Goal: Transaction & Acquisition: Purchase product/service

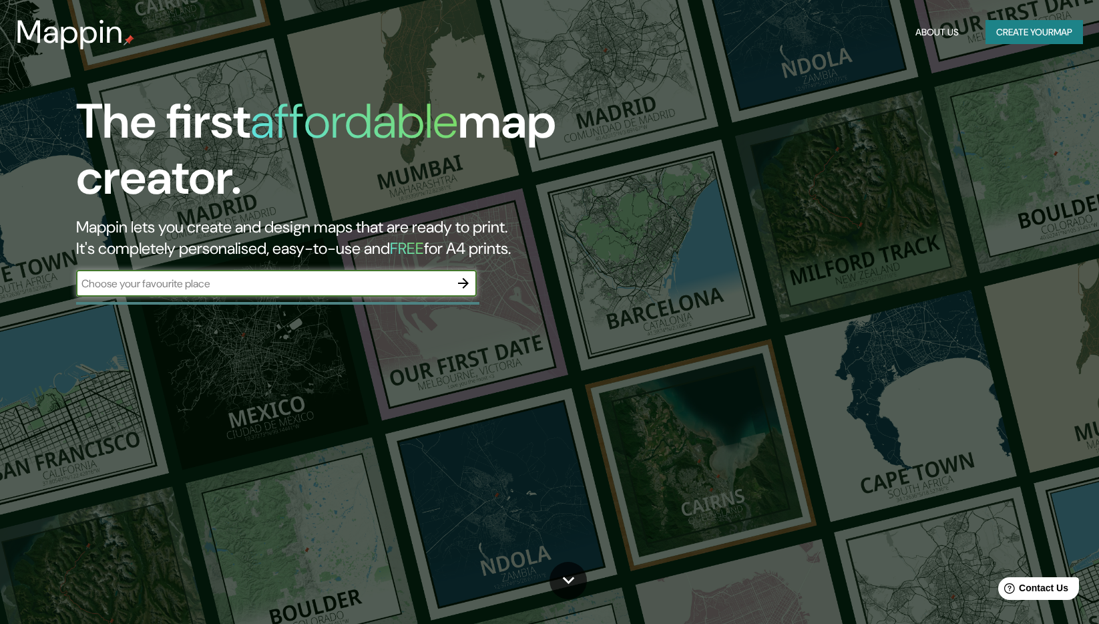
click at [359, 286] on input "text" at bounding box center [263, 283] width 374 height 15
type input "[GEOGRAPHIC_DATA]"
click at [471, 282] on icon "button" at bounding box center [463, 283] width 16 height 16
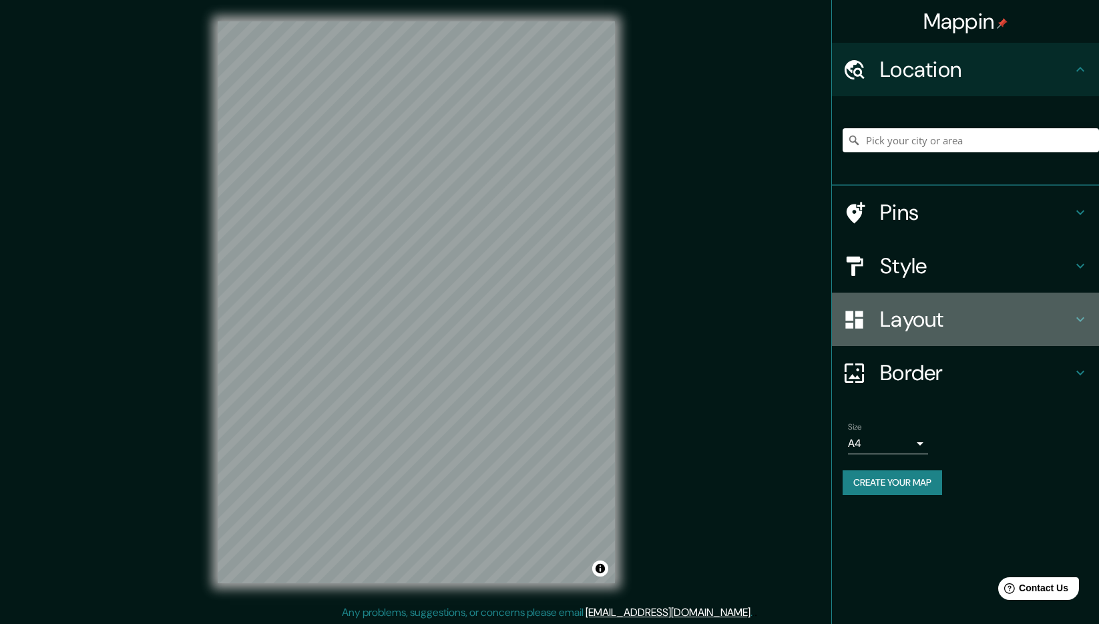
click at [923, 317] on h4 "Layout" at bounding box center [976, 319] width 192 height 27
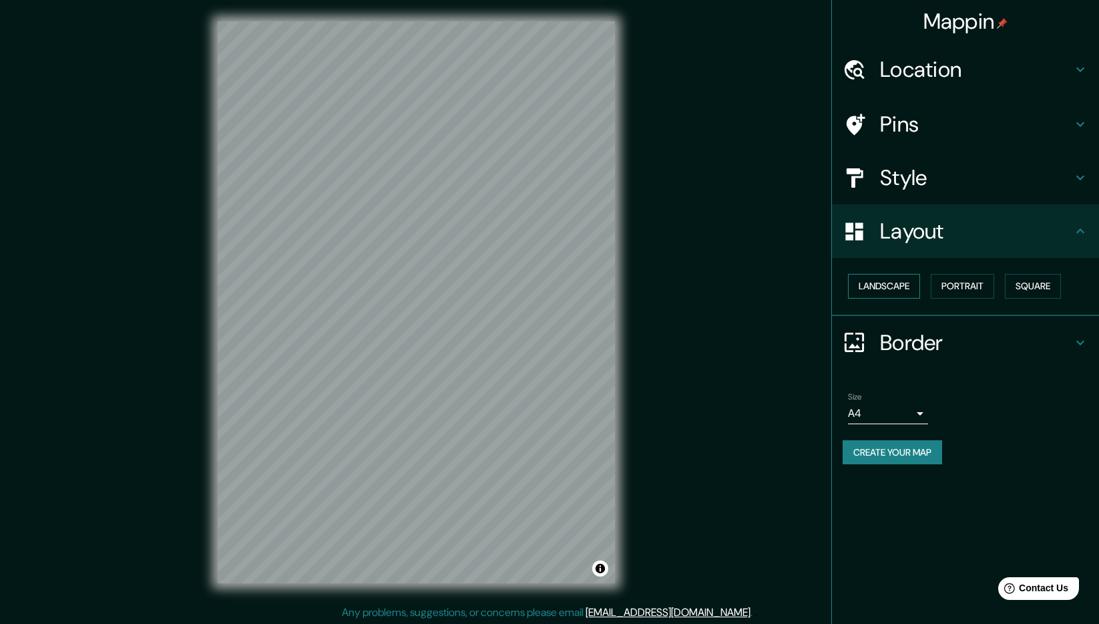
click at [909, 288] on button "Landscape" at bounding box center [884, 286] width 72 height 25
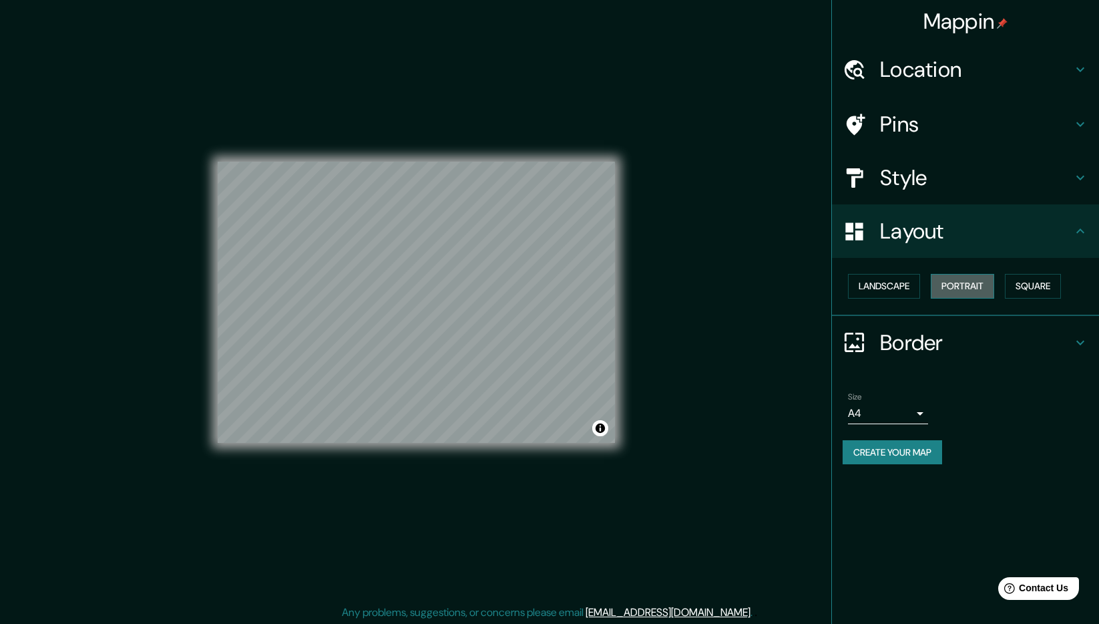
click at [960, 286] on button "Portrait" at bounding box center [962, 286] width 63 height 25
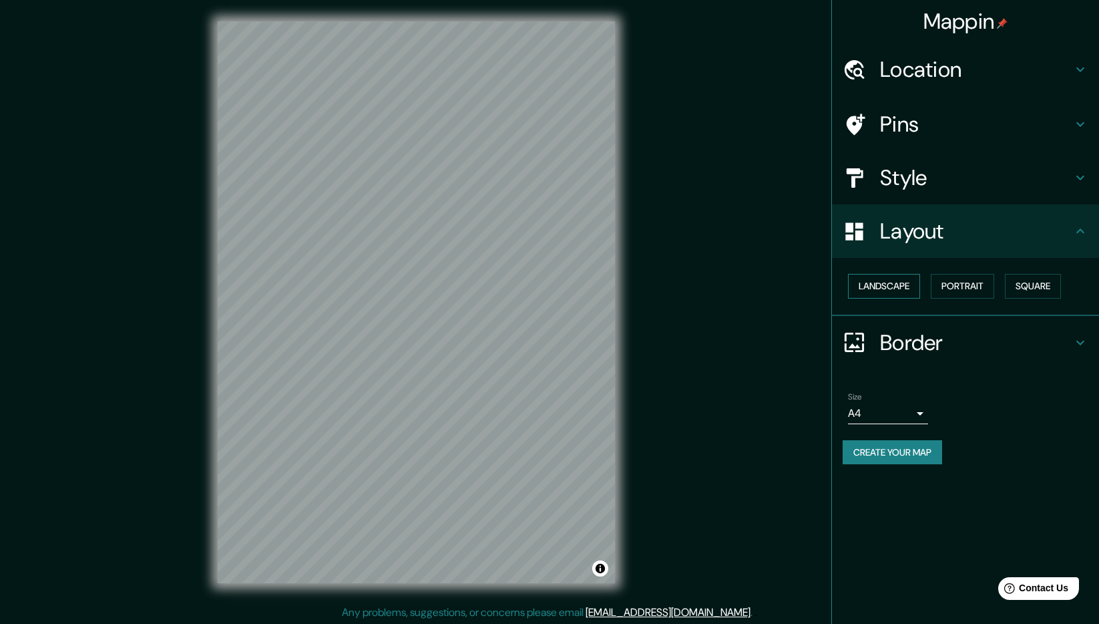
click at [909, 289] on button "Landscape" at bounding box center [884, 286] width 72 height 25
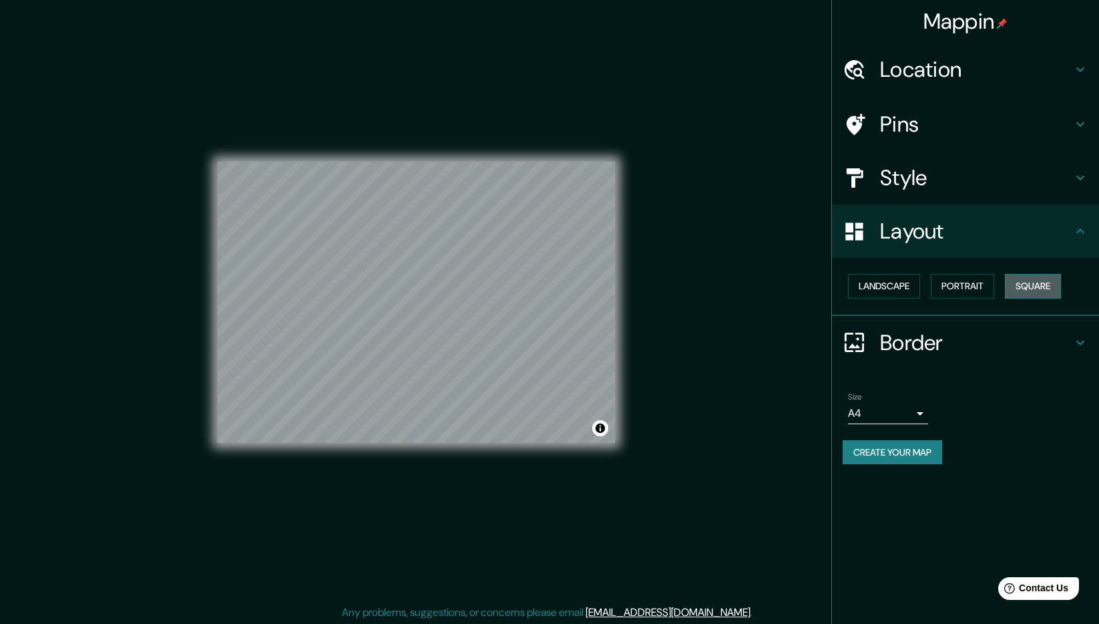
click at [1014, 285] on button "Square" at bounding box center [1033, 286] width 56 height 25
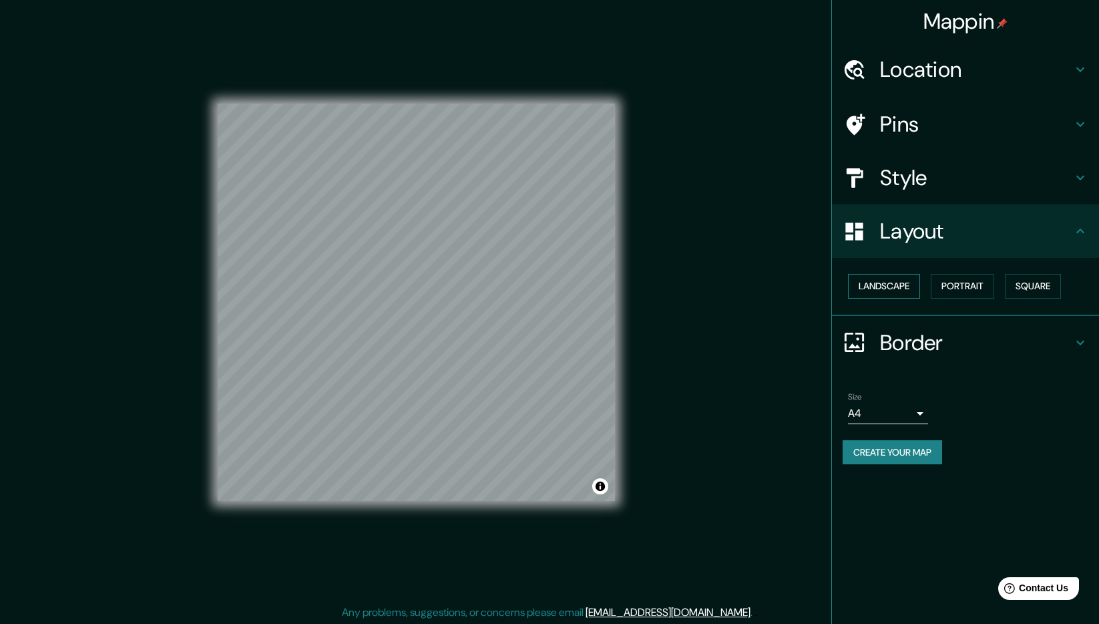
click at [885, 290] on button "Landscape" at bounding box center [884, 286] width 72 height 25
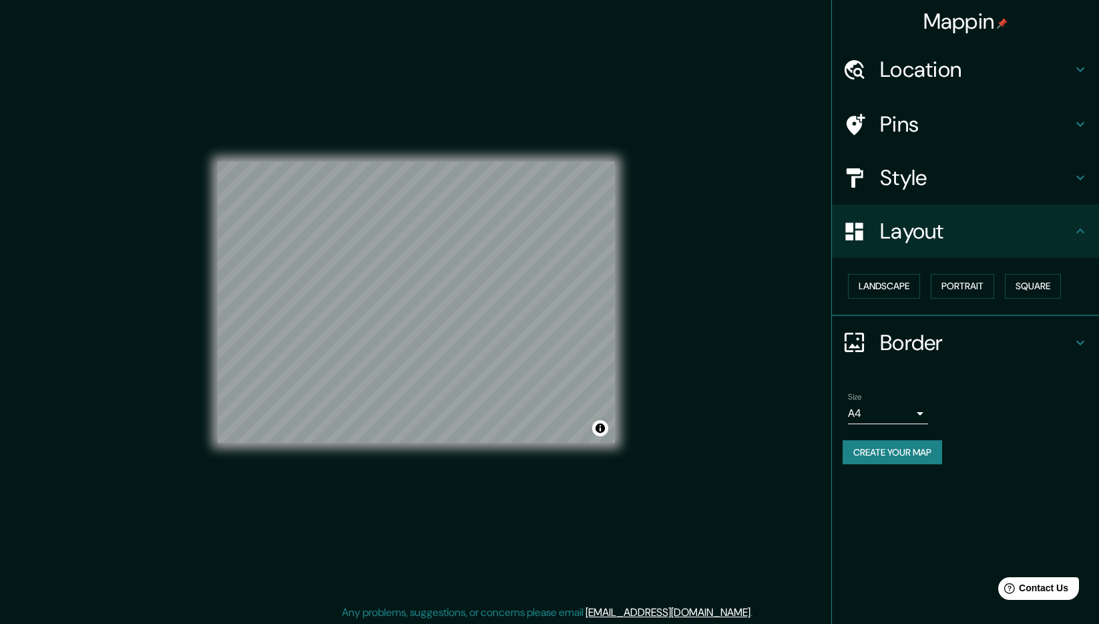
click at [1087, 180] on icon at bounding box center [1080, 178] width 16 height 16
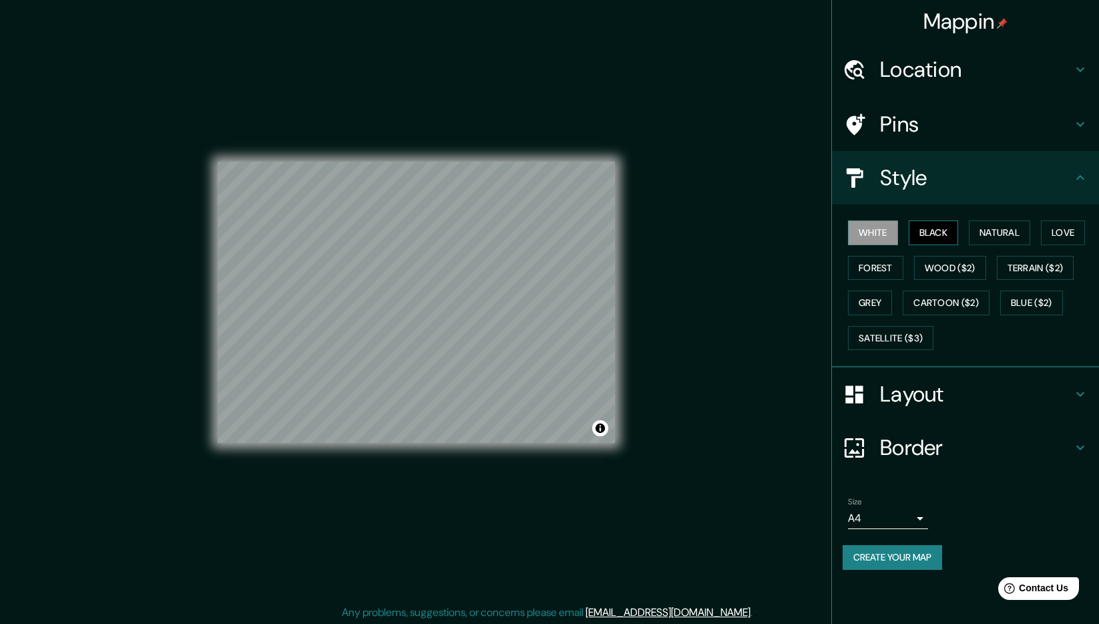
click at [931, 228] on button "Black" at bounding box center [934, 232] width 50 height 25
click at [985, 228] on button "Natural" at bounding box center [999, 232] width 61 height 25
click at [890, 233] on button "White" at bounding box center [873, 232] width 50 height 25
click at [891, 330] on button "Satellite ($3)" at bounding box center [890, 338] width 85 height 25
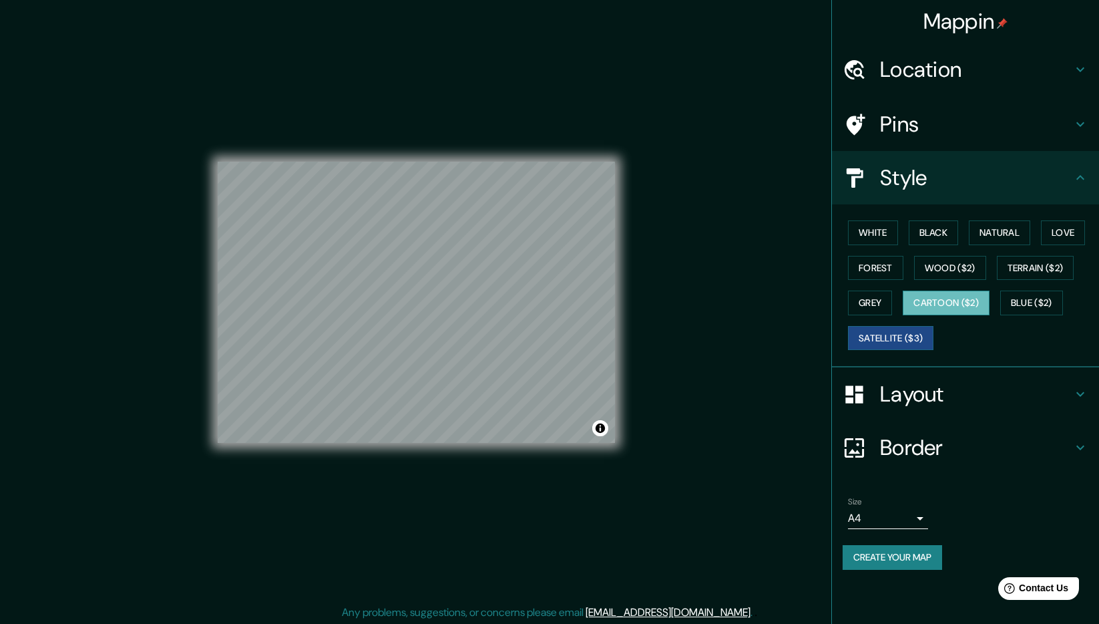
click at [933, 302] on button "Cartoon ($2)" at bounding box center [946, 302] width 87 height 25
click at [871, 303] on button "Grey" at bounding box center [870, 302] width 44 height 25
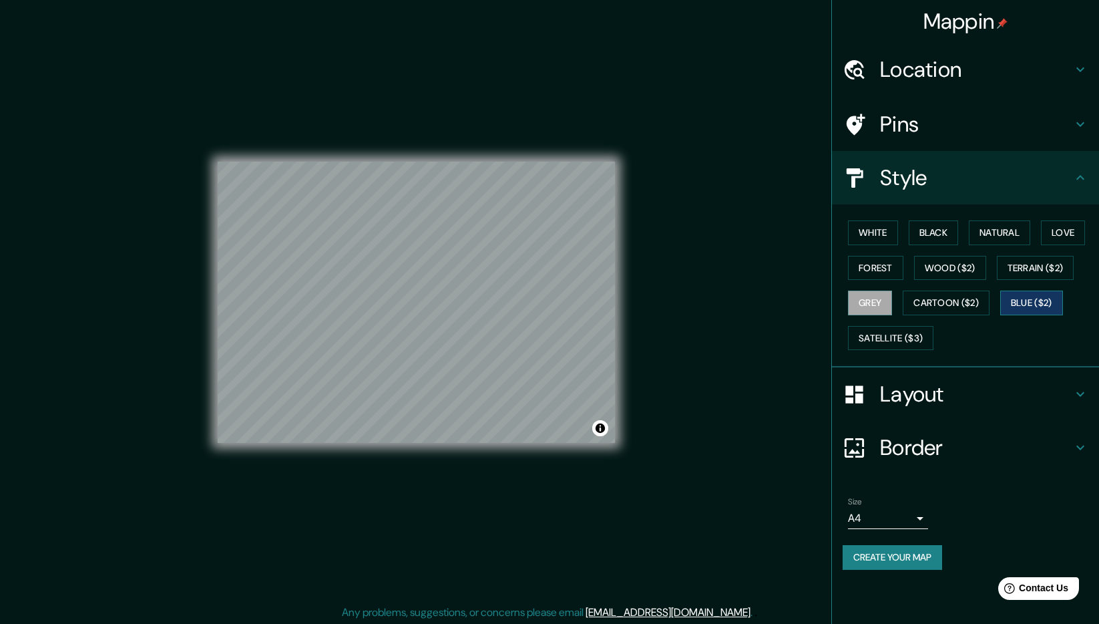
click at [1023, 297] on button "Blue ($2)" at bounding box center [1031, 302] width 63 height 25
click at [1040, 272] on button "Terrain ($2)" at bounding box center [1035, 268] width 77 height 25
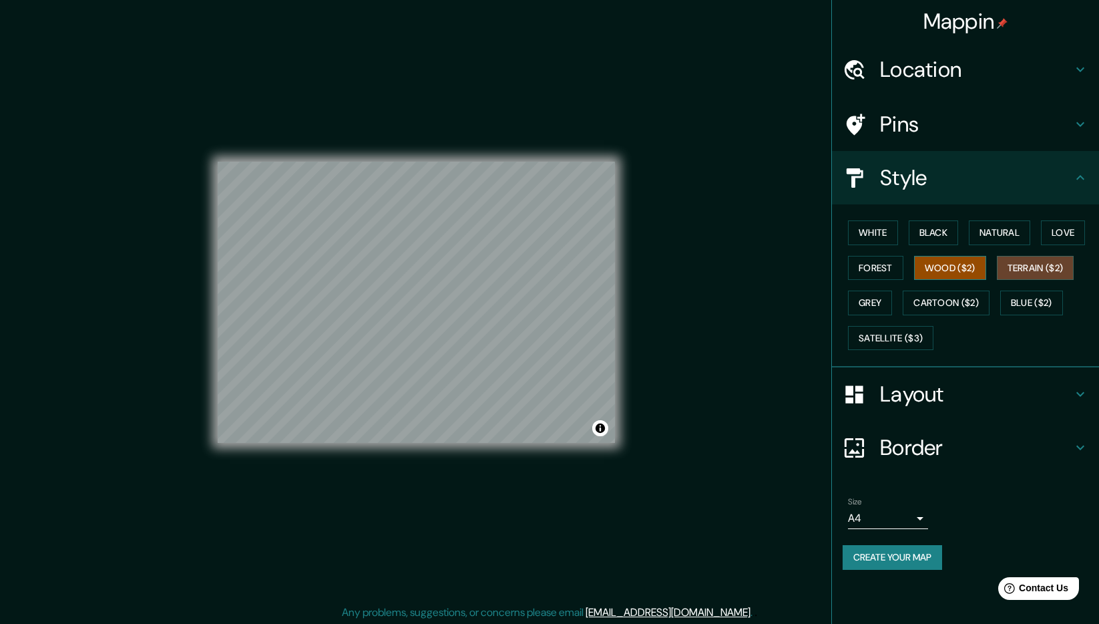
click at [926, 263] on button "Wood ($2)" at bounding box center [950, 268] width 72 height 25
click at [850, 272] on button "Forest" at bounding box center [875, 268] width 55 height 25
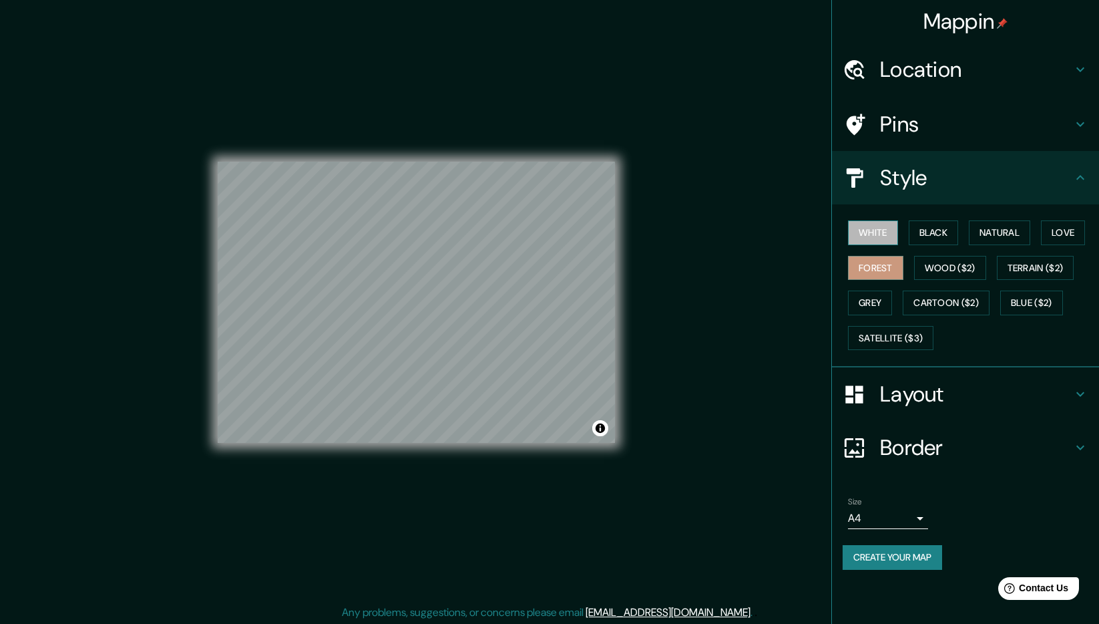
click at [876, 233] on button "White" at bounding box center [873, 232] width 50 height 25
click at [1021, 225] on button "Natural" at bounding box center [999, 232] width 61 height 25
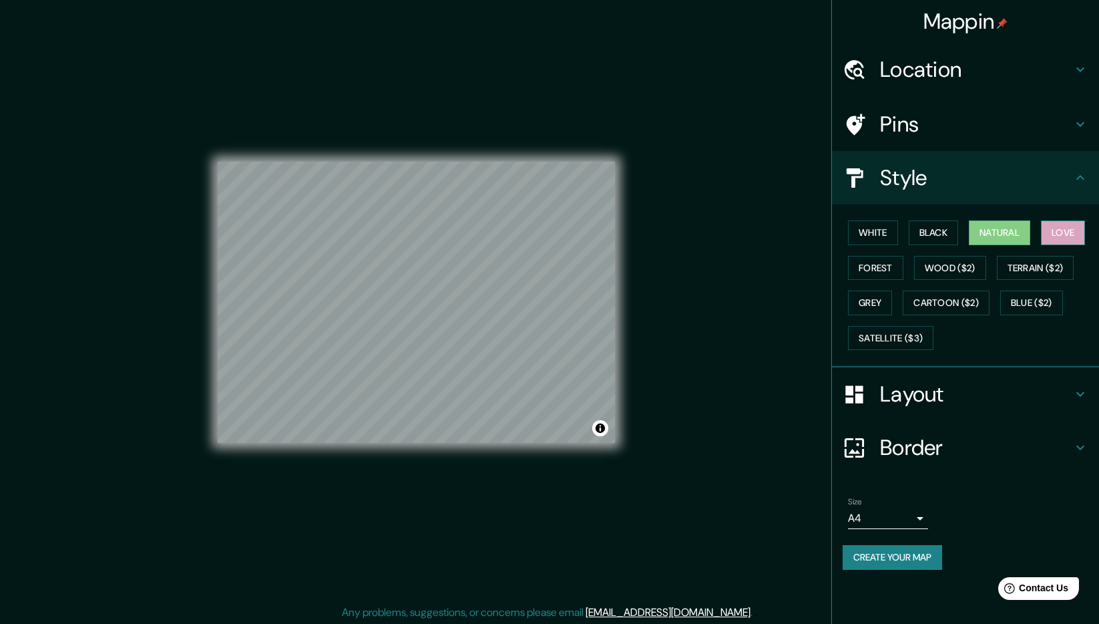
click at [1056, 234] on button "Love" at bounding box center [1063, 232] width 44 height 25
click at [1013, 238] on button "Natural" at bounding box center [999, 232] width 61 height 25
click at [933, 237] on button "Black" at bounding box center [934, 232] width 50 height 25
click at [871, 234] on button "White" at bounding box center [873, 232] width 50 height 25
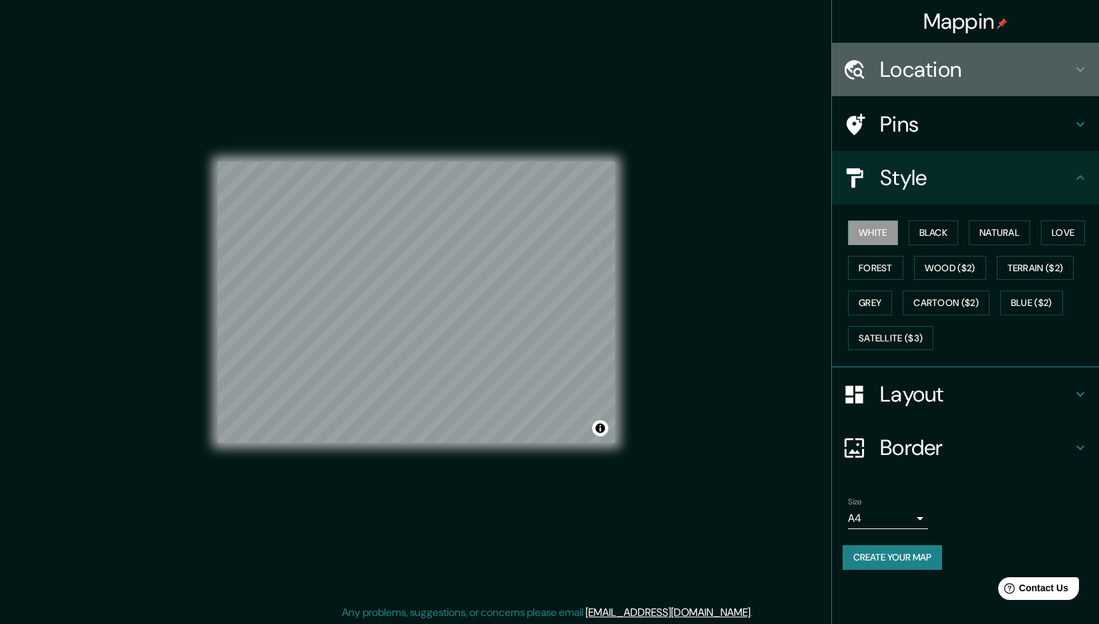
click at [883, 67] on h4 "Location" at bounding box center [976, 69] width 192 height 27
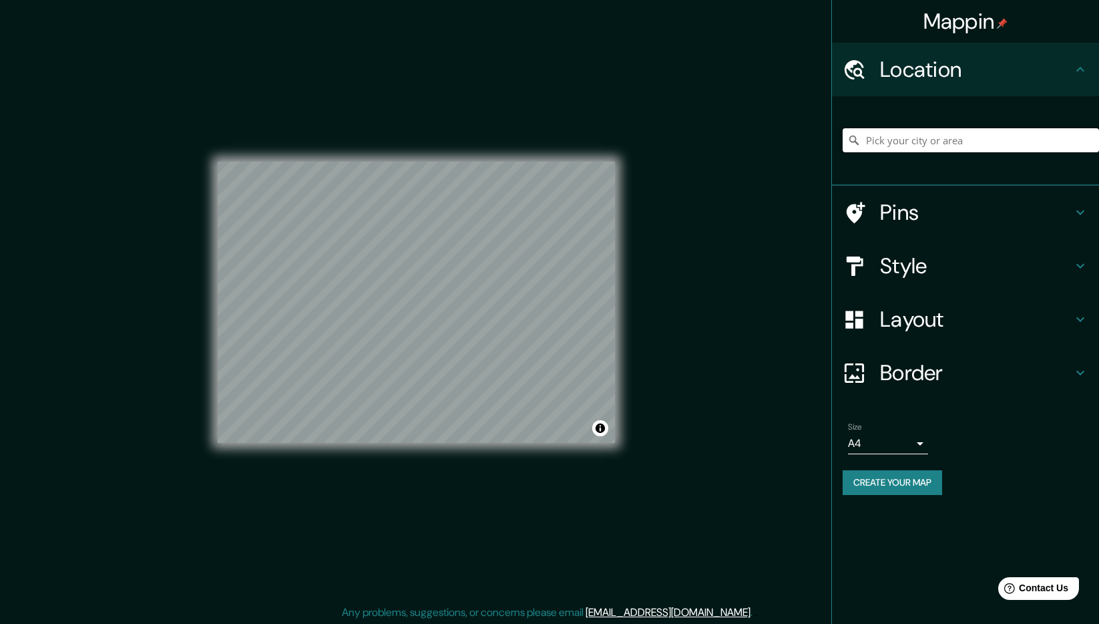
click at [888, 133] on input "Pick your city or area" at bounding box center [970, 140] width 256 height 24
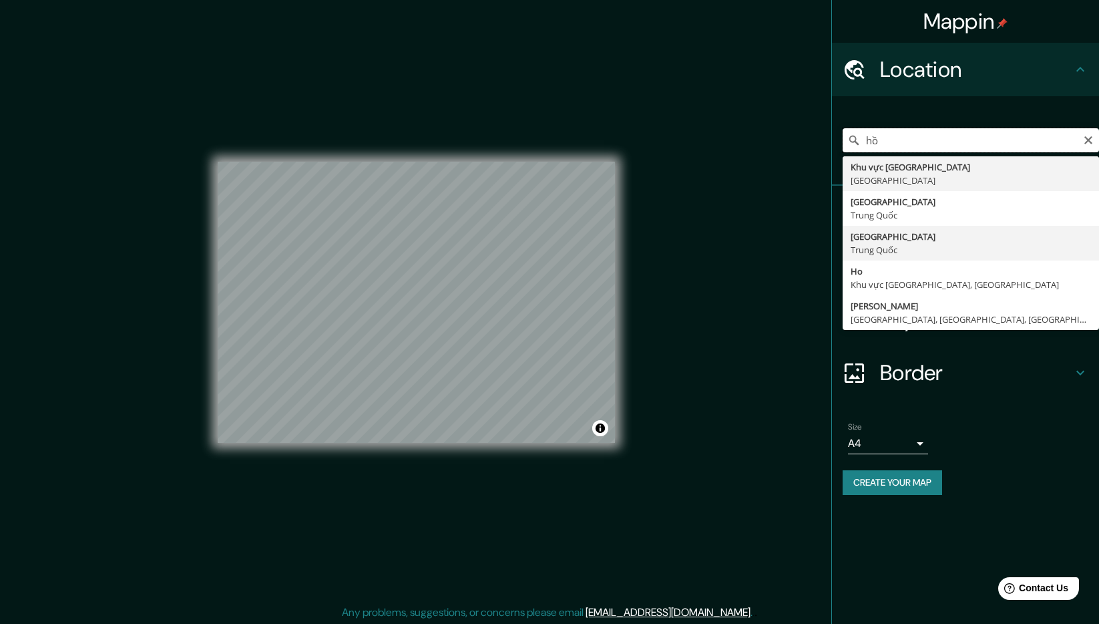
type input "h"
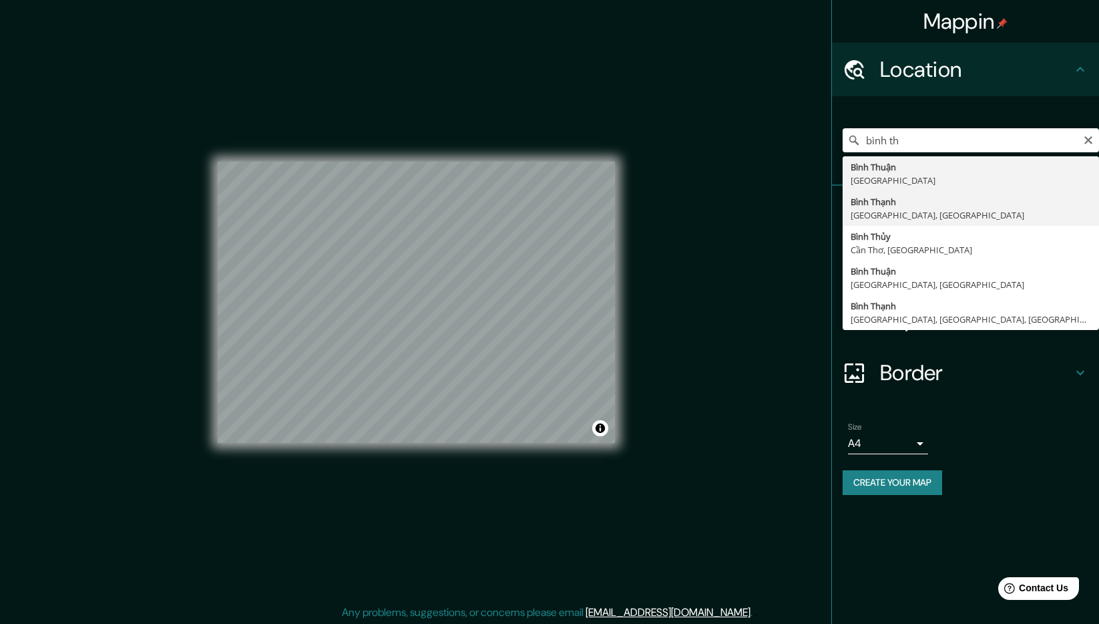
type input "[GEOGRAPHIC_DATA], [GEOGRAPHIC_DATA], [GEOGRAPHIC_DATA]"
